Goal: Task Accomplishment & Management: Use online tool/utility

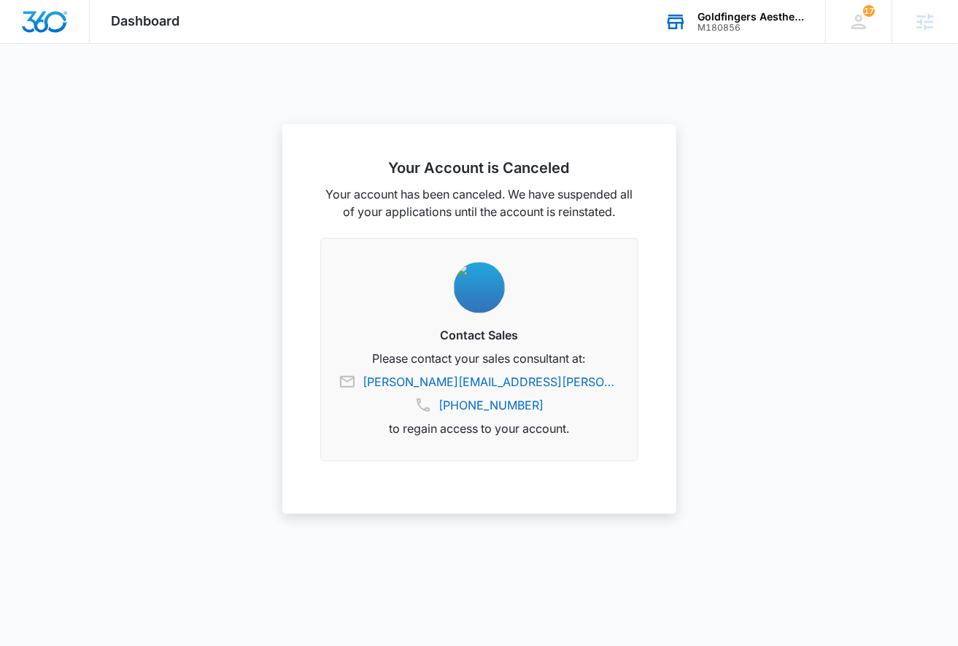
click at [752, 29] on div "M180856" at bounding box center [751, 28] width 107 height 10
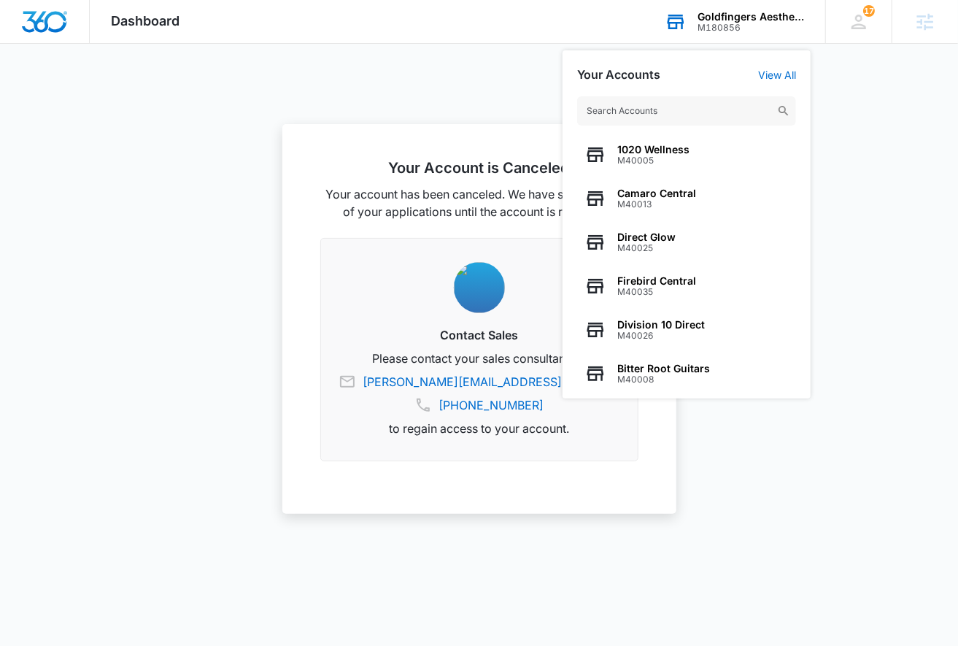
click at [712, 102] on input "text" at bounding box center [686, 110] width 219 height 29
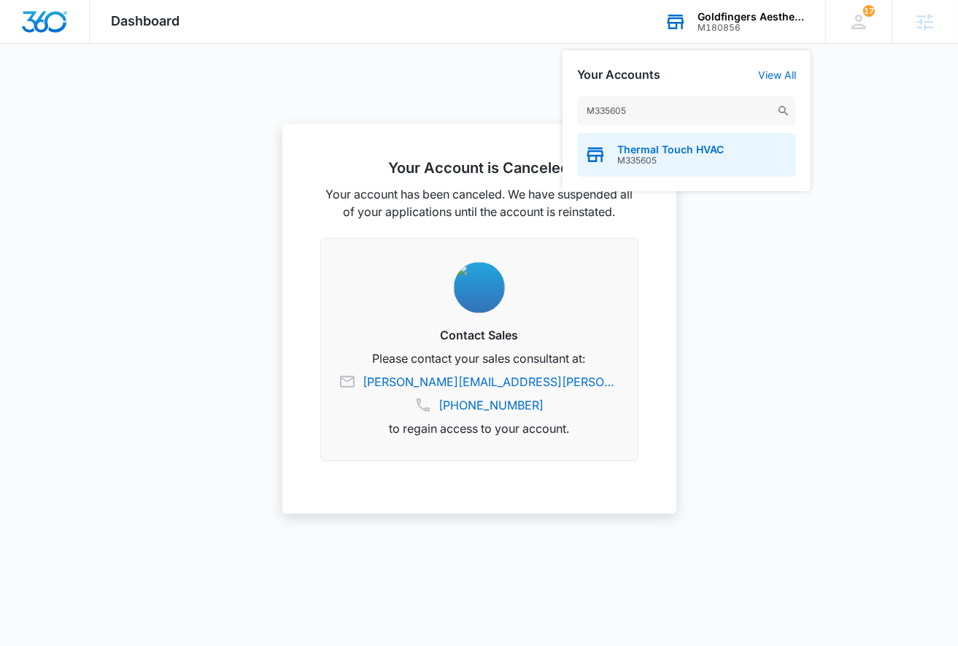
type input "M335605"
click at [655, 150] on span "Thermal Touch HVAC" at bounding box center [670, 150] width 107 height 12
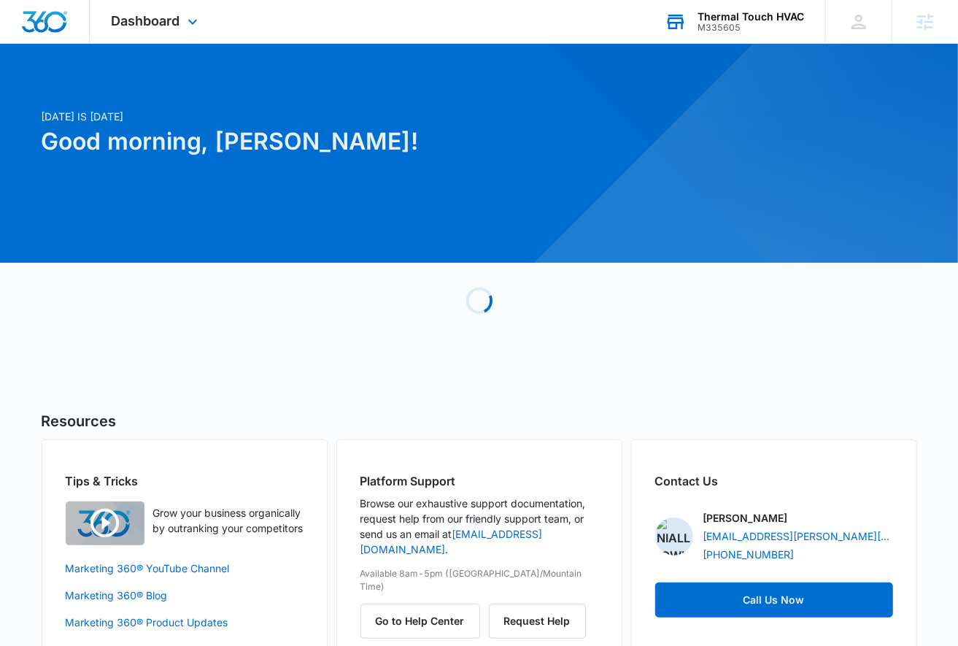
click at [205, 30] on div "Dashboard Apps Reputation Websites Forms CRM Email Social Payments POS Content …" at bounding box center [157, 21] width 134 height 43
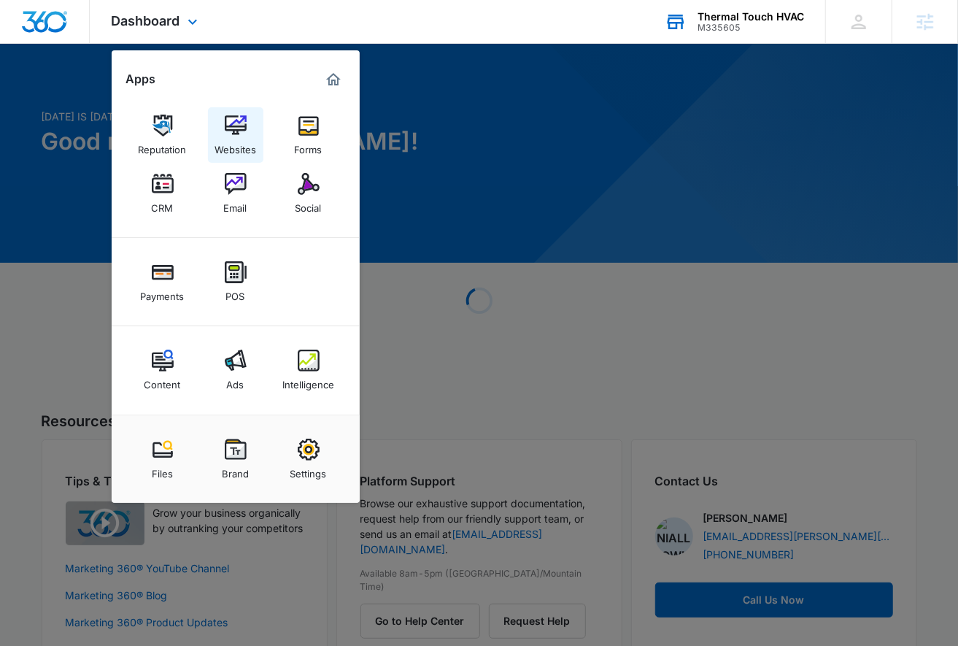
click at [225, 131] on img at bounding box center [236, 126] width 22 height 22
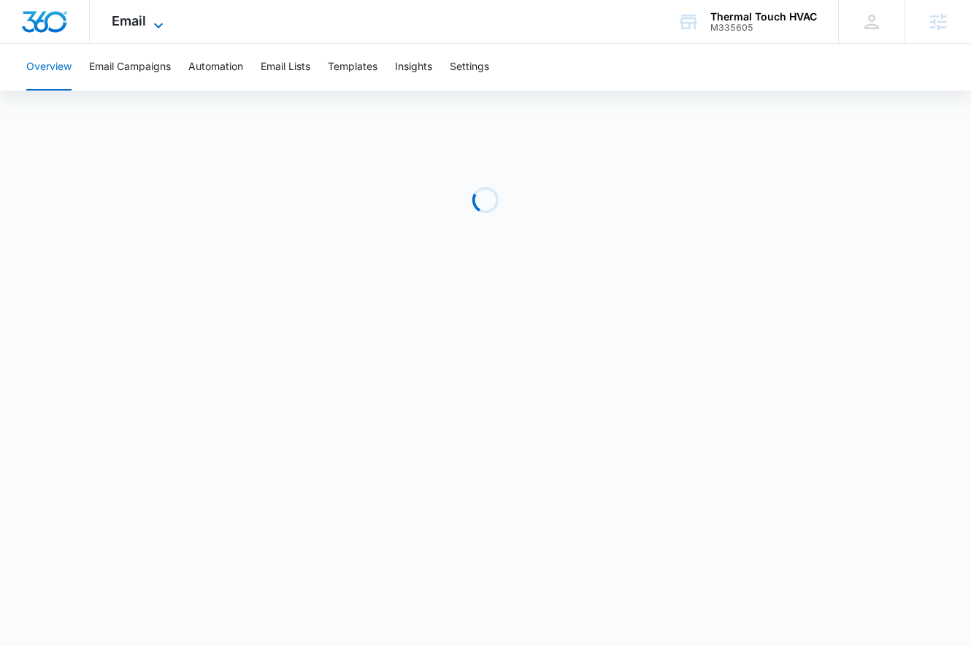
click at [131, 18] on span "Email" at bounding box center [129, 20] width 34 height 15
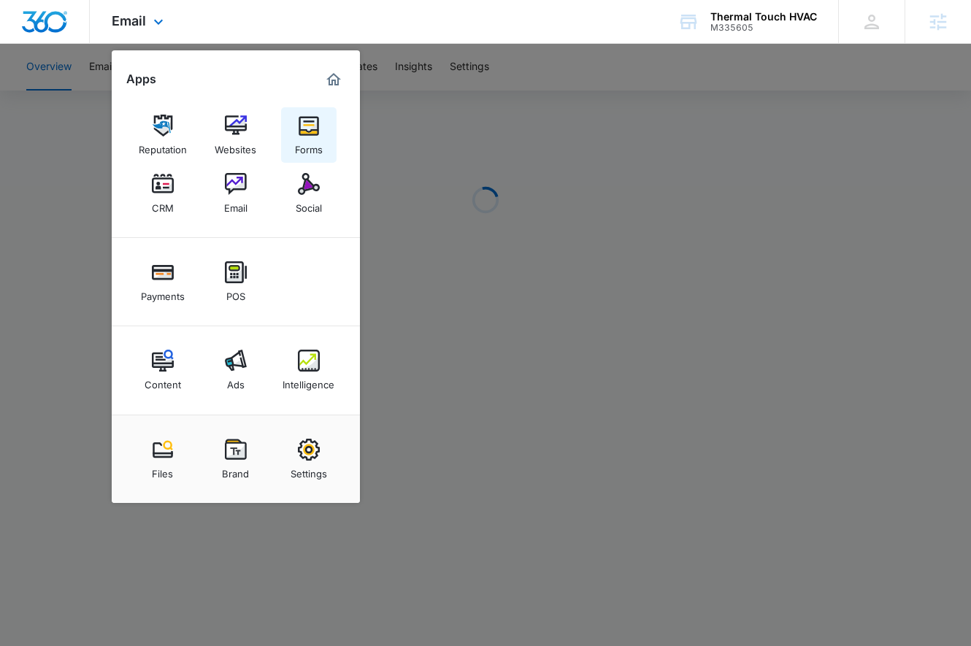
click at [320, 139] on div "Forms" at bounding box center [309, 145] width 28 height 19
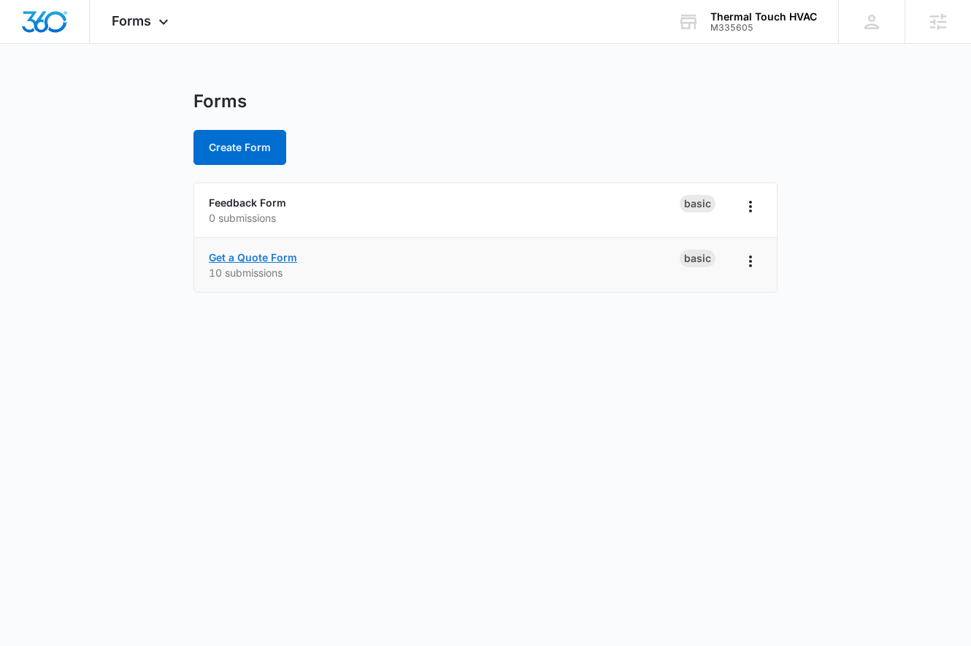
click at [261, 255] on link "Get a Quote Form" at bounding box center [253, 257] width 88 height 12
